Goal: Register for event/course

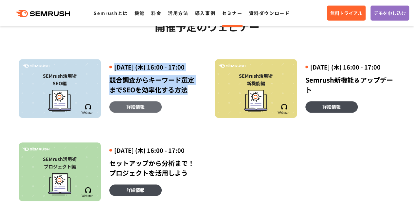
click at [145, 113] on link "詳細情報" at bounding box center [135, 106] width 52 height 11
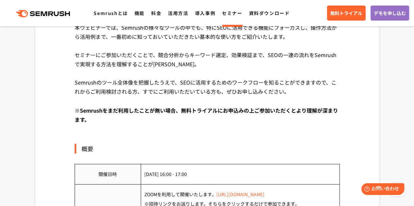
drag, startPoint x: 232, startPoint y: 15, endPoint x: 220, endPoint y: 23, distance: 15.1
click at [232, 15] on link "セミナー" at bounding box center [232, 13] width 20 height 7
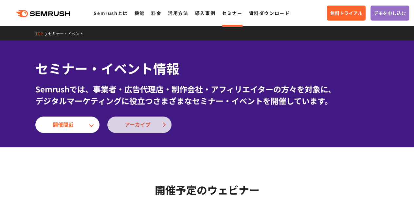
click at [141, 124] on span "アーカイブ" at bounding box center [139, 125] width 29 height 8
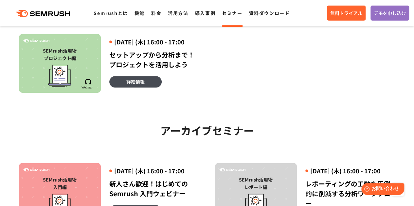
scroll to position [207, 0]
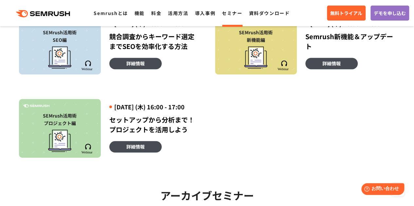
click at [233, 14] on link "セミナー" at bounding box center [232, 13] width 20 height 7
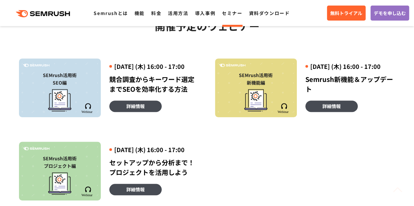
scroll to position [196, 0]
